Goal: Check status: Check status

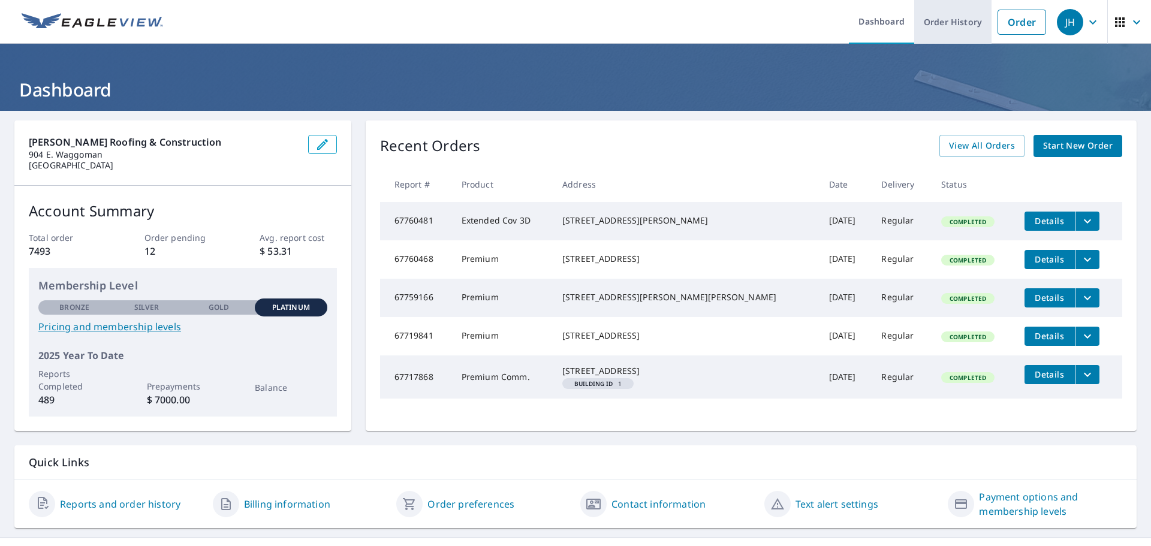
click at [946, 22] on link "Order History" at bounding box center [952, 22] width 77 height 44
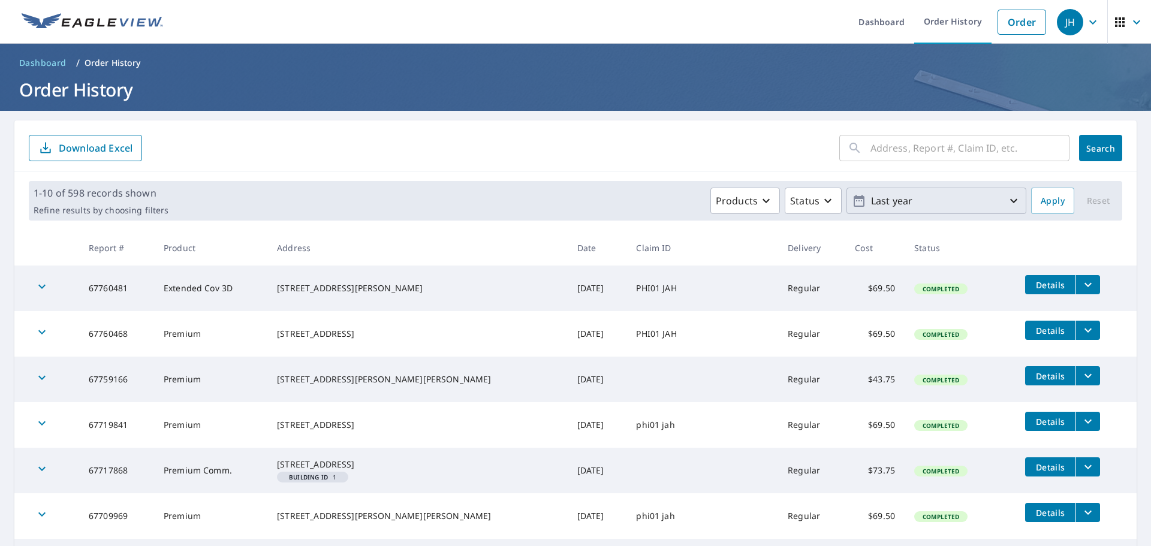
click at [1006, 200] on icon "button" at bounding box center [1013, 201] width 14 height 14
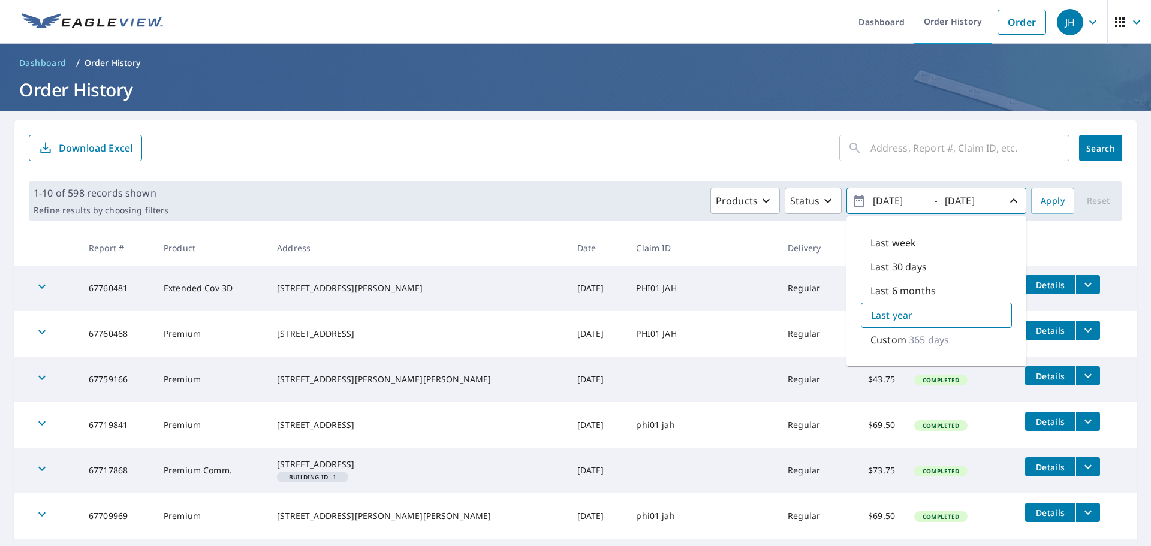
click at [883, 340] on p "Custom" at bounding box center [888, 340] width 36 height 14
type input "[DATE]"
click at [1047, 203] on span "Apply" at bounding box center [1053, 201] width 24 height 15
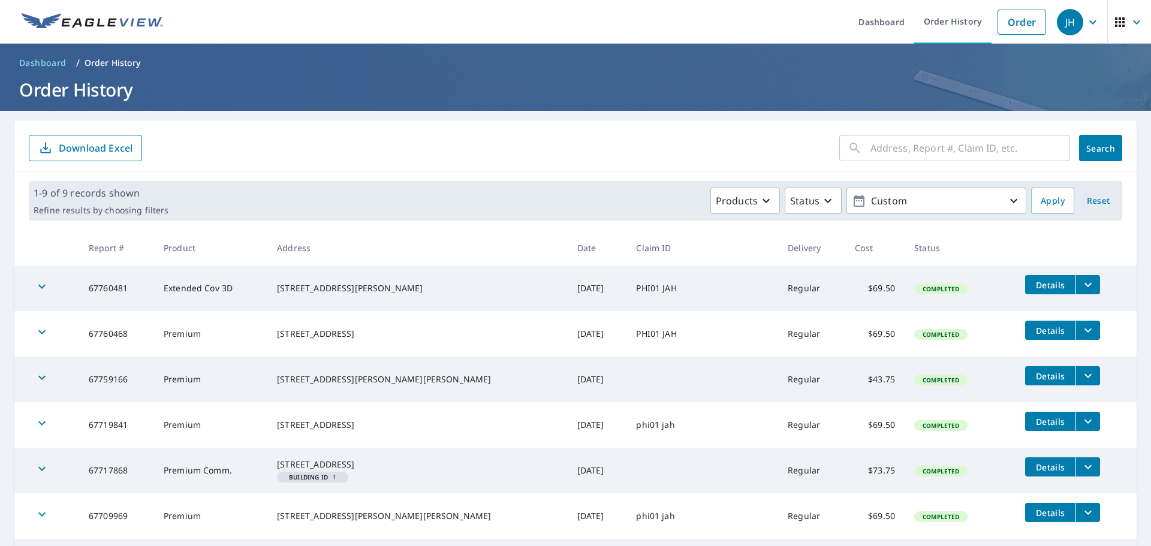
click at [91, 152] on p "Download Excel" at bounding box center [96, 147] width 74 height 13
